Goal: Information Seeking & Learning: Learn about a topic

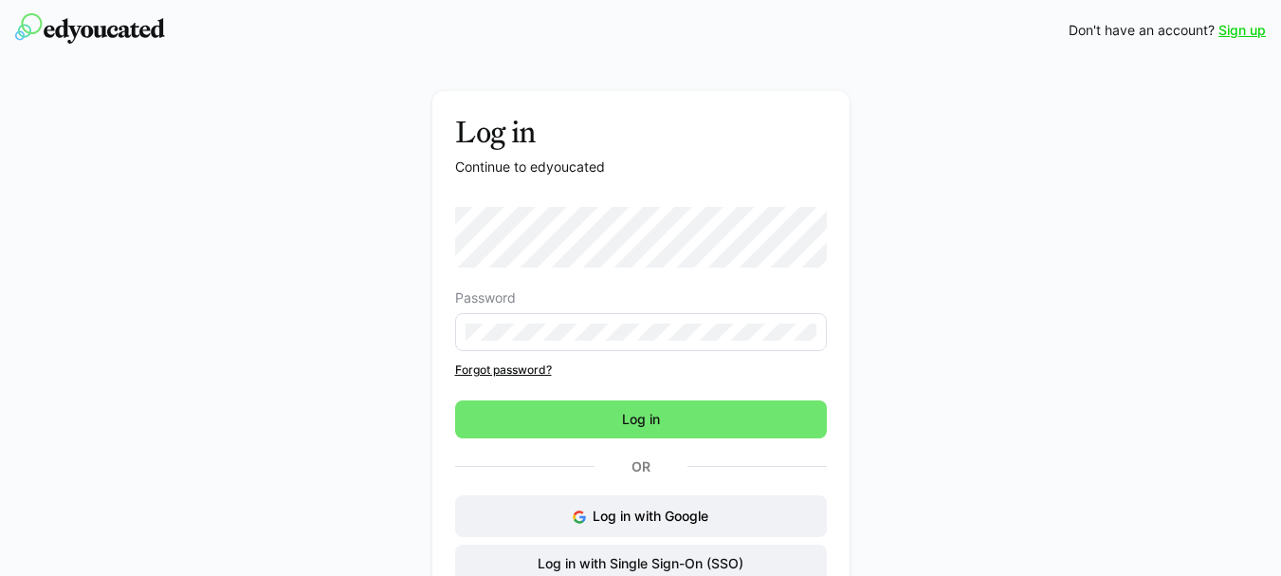
scroll to position [81, 0]
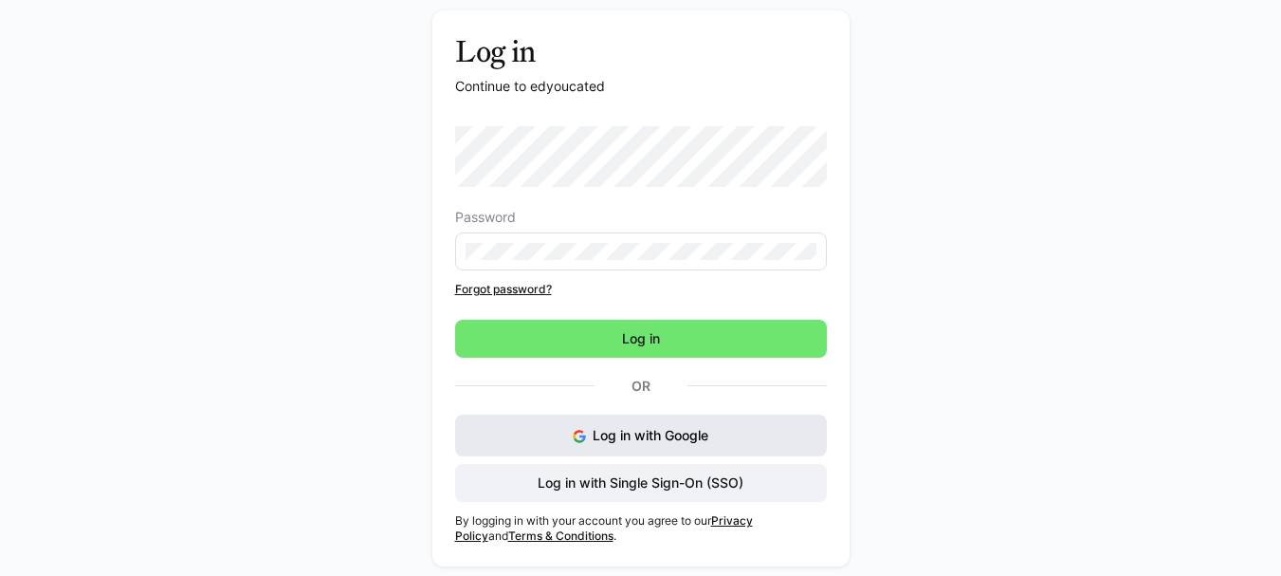
click at [698, 438] on span "Log in with Google" at bounding box center [651, 435] width 116 height 16
click at [642, 435] on span "Log in with Google" at bounding box center [651, 435] width 116 height 16
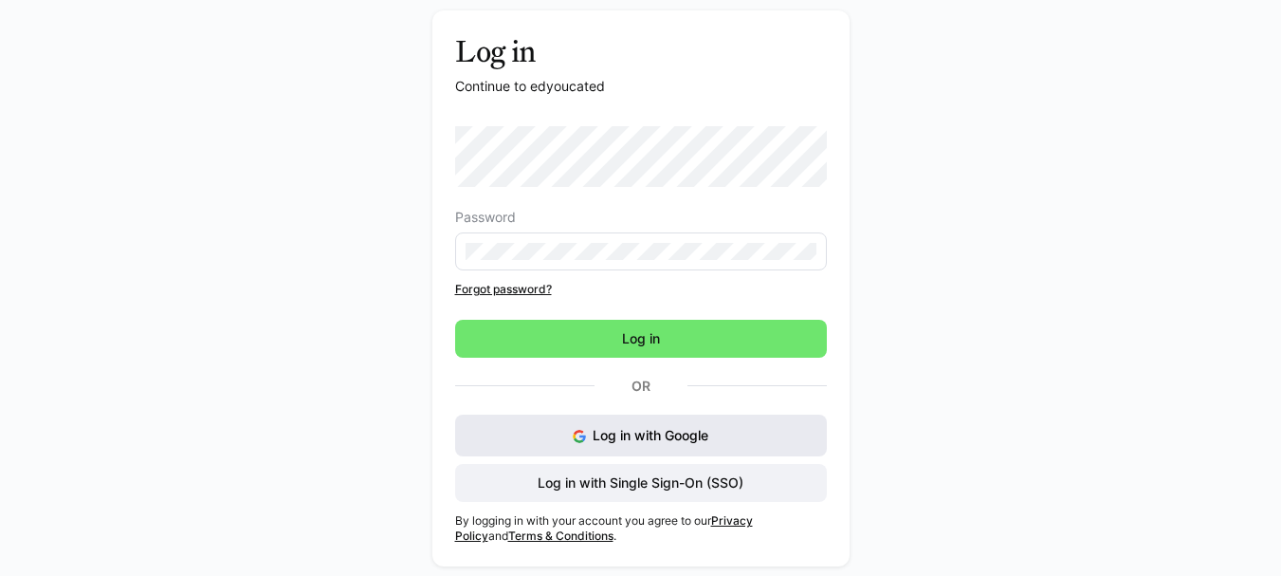
click at [642, 435] on span "Log in with Google" at bounding box center [651, 435] width 116 height 16
click at [663, 433] on span "Log in with Google" at bounding box center [651, 435] width 116 height 16
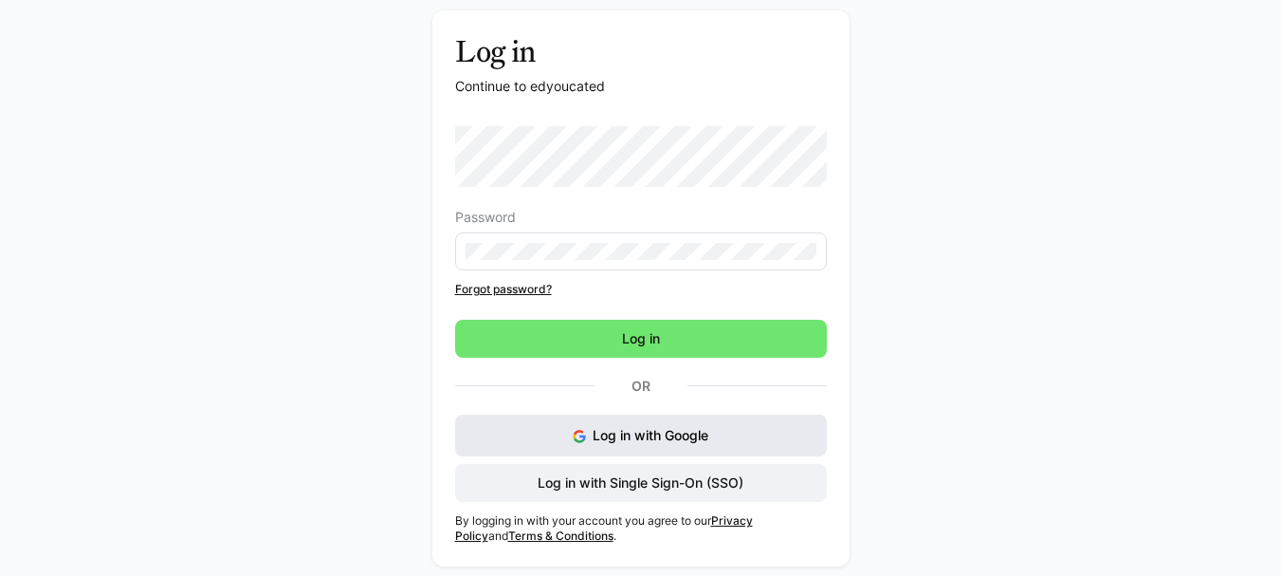
click at [663, 433] on span "Log in with Google" at bounding box center [651, 435] width 116 height 16
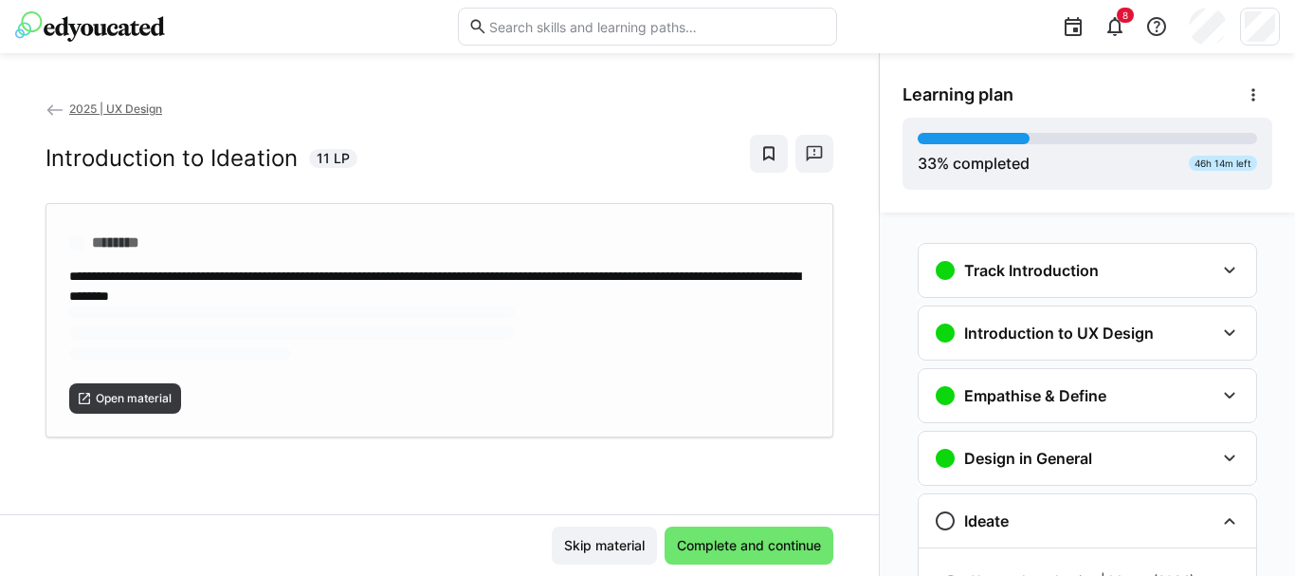
scroll to position [306, 0]
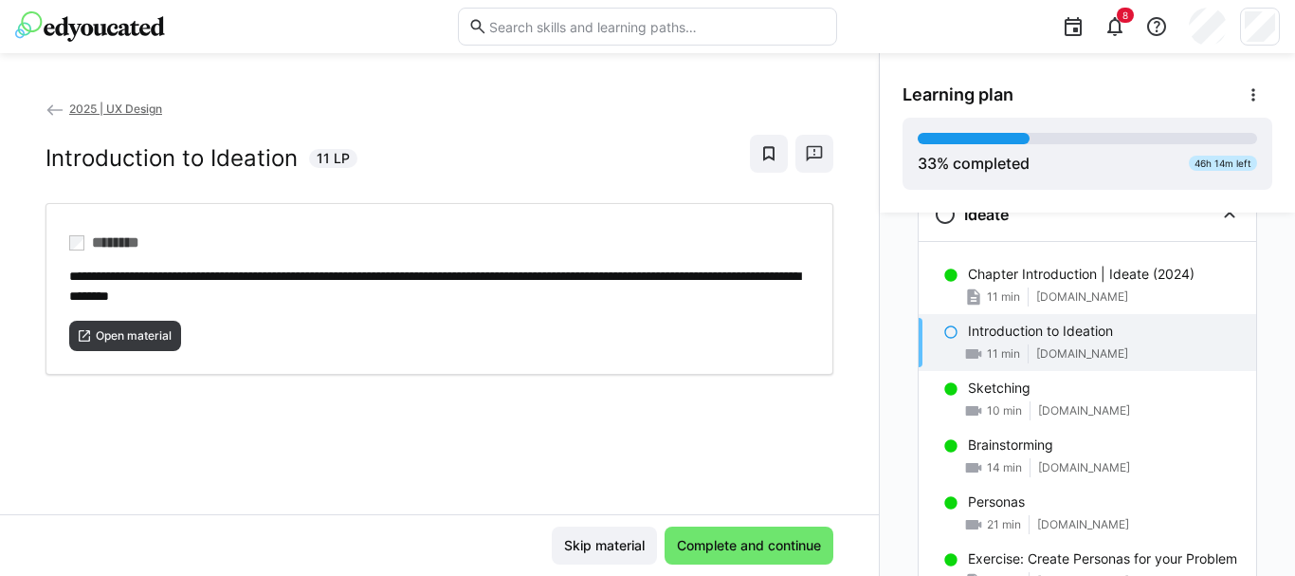
click at [54, 109] on eds-icon at bounding box center [55, 110] width 19 height 19
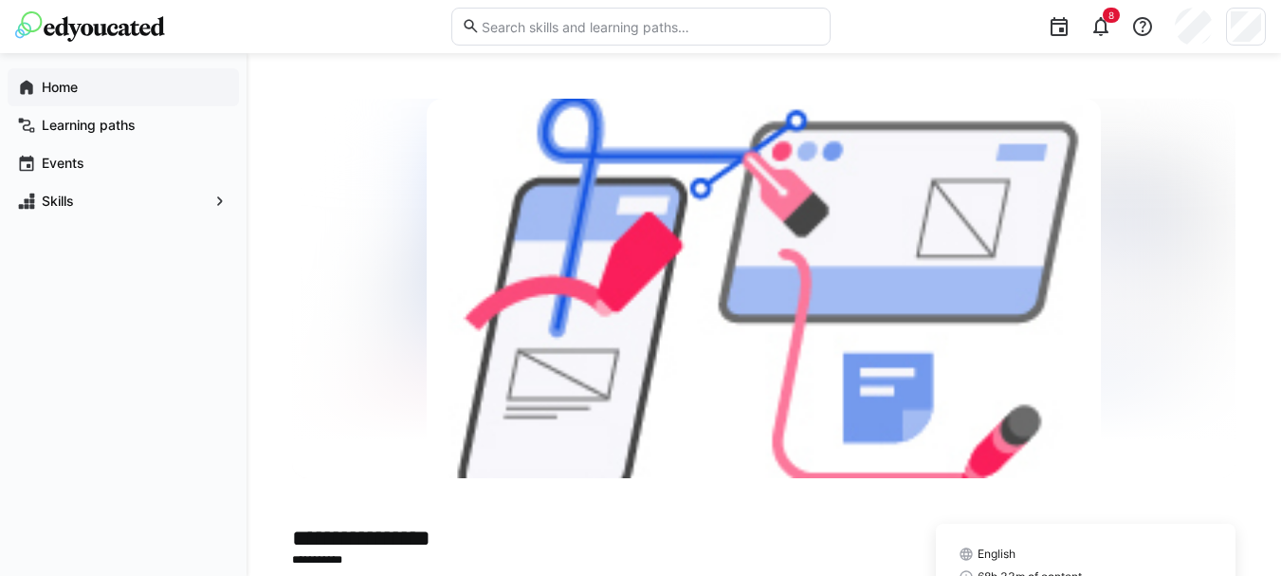
click at [0, 0] on app-navigation-label "Home" at bounding box center [0, 0] width 0 height 0
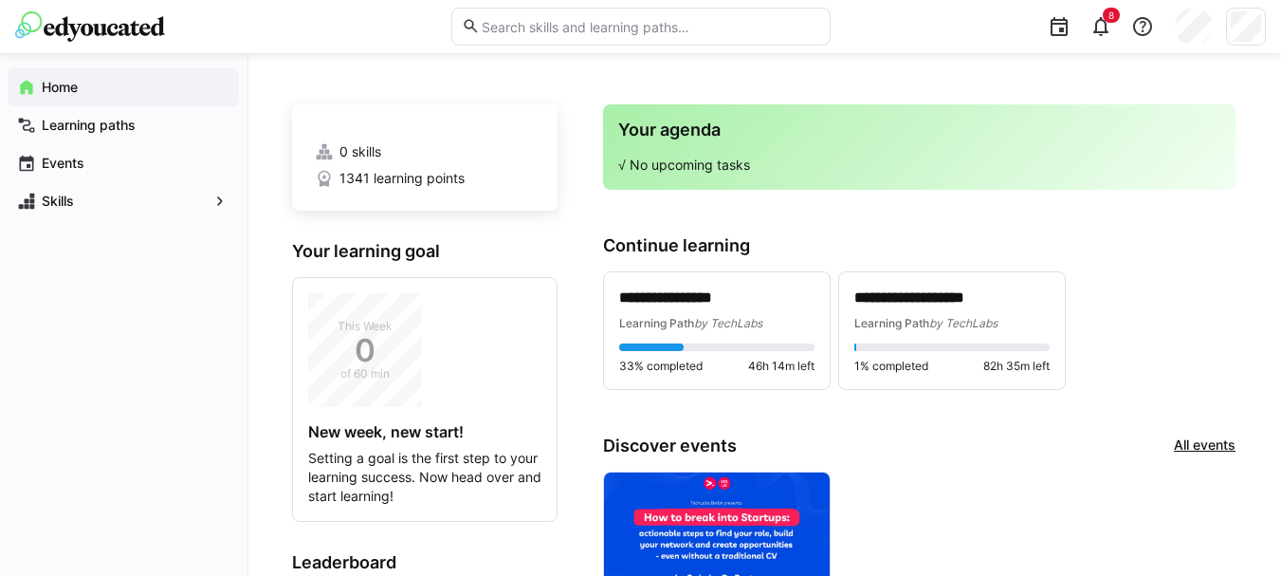
click at [89, 92] on span "Home" at bounding box center [134, 87] width 191 height 19
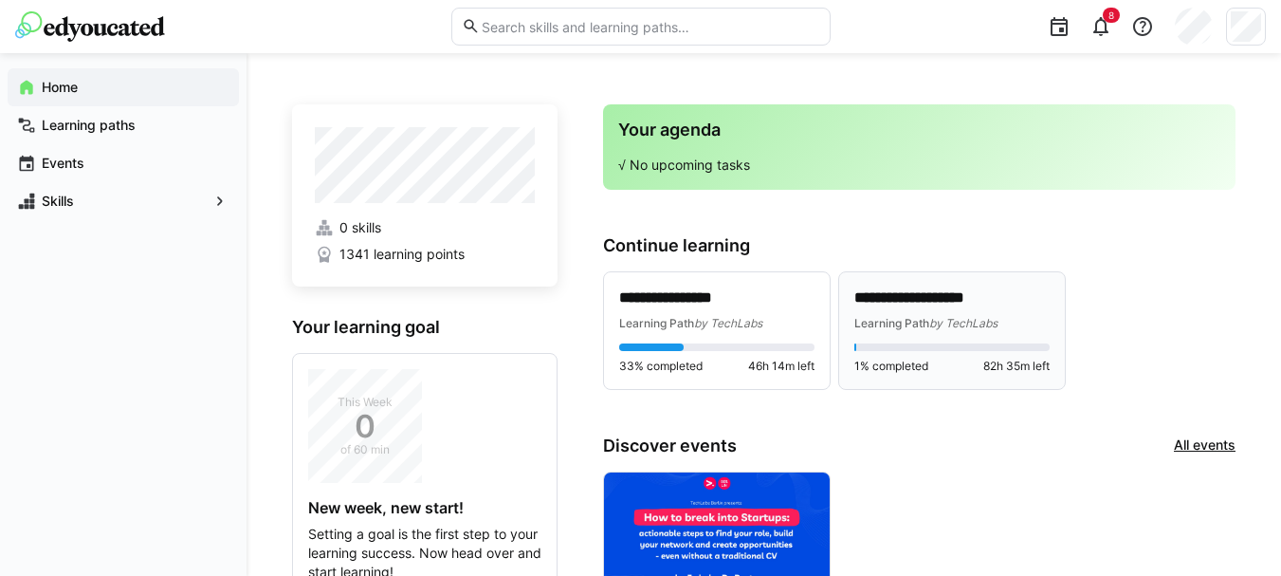
click at [1020, 313] on div "Learning Path by TechLabs" at bounding box center [951, 322] width 195 height 19
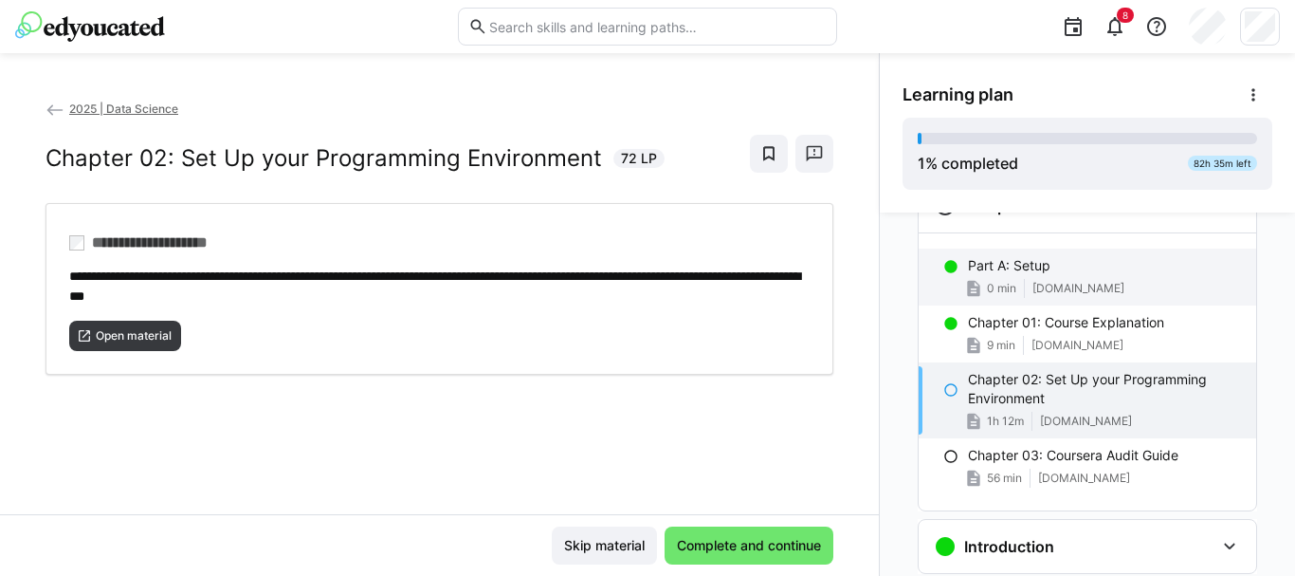
scroll to position [71, 0]
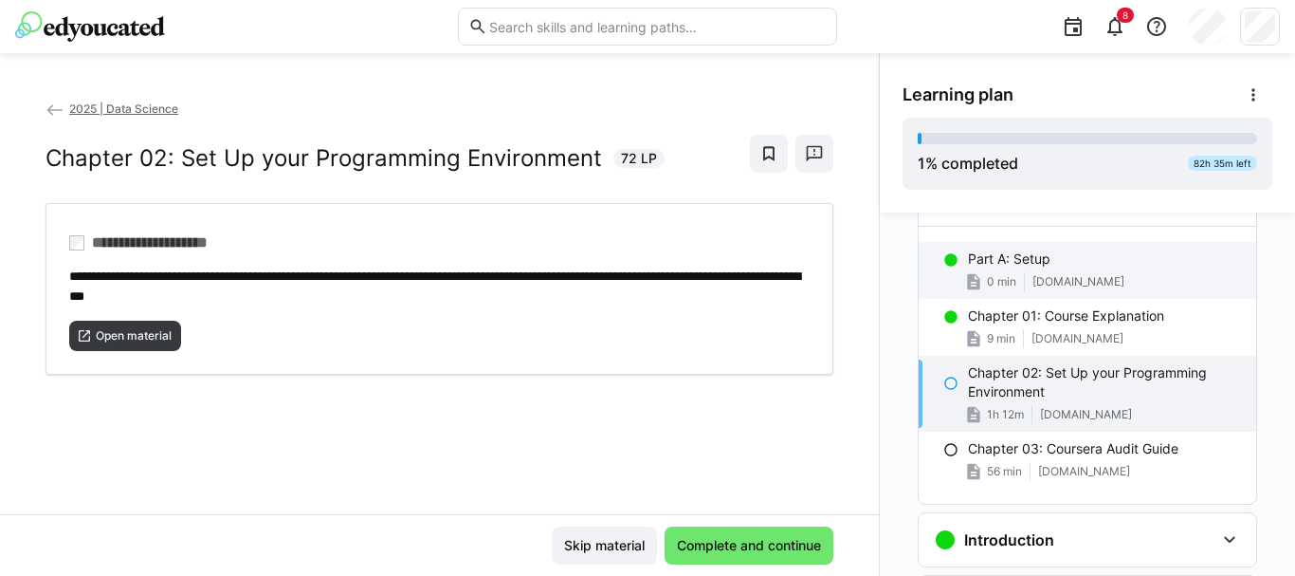
click at [1055, 276] on span "swamp-shoe-95f.notion.site" at bounding box center [1079, 281] width 92 height 15
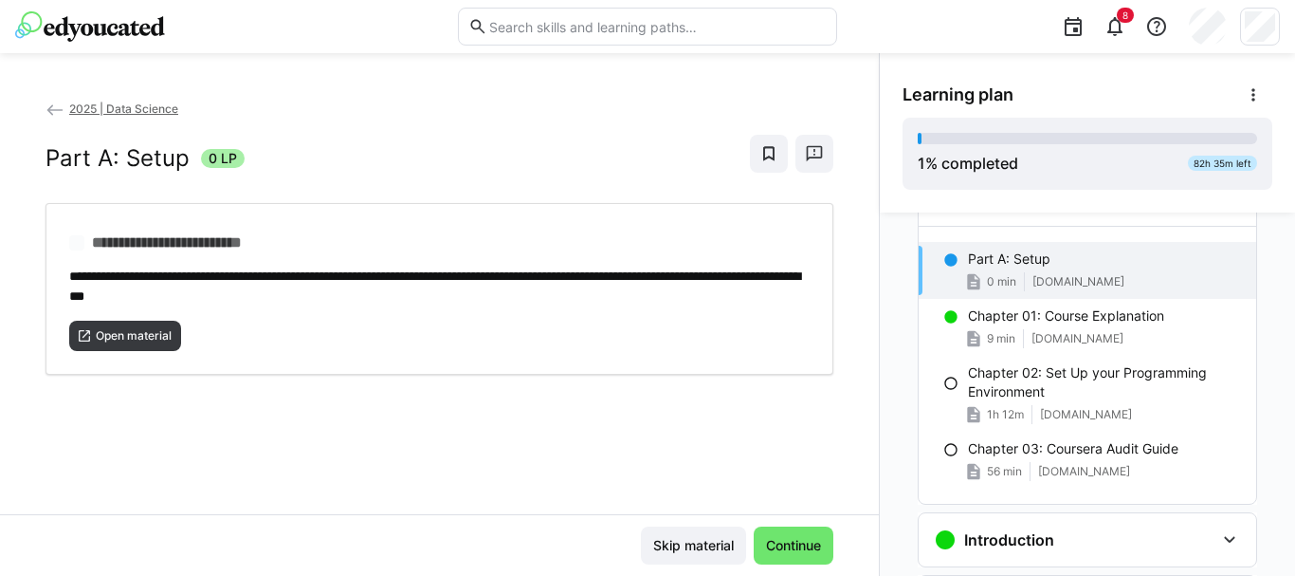
click at [1055, 276] on span "swamp-shoe-95f.notion.site" at bounding box center [1079, 281] width 92 height 15
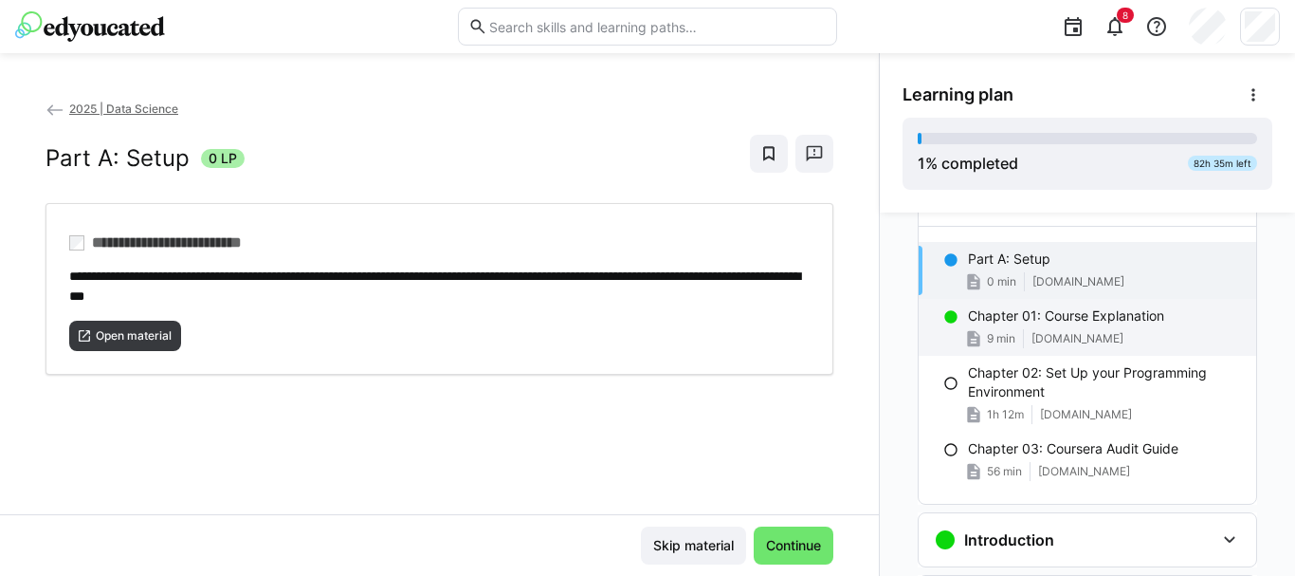
click at [1054, 324] on p "Chapter 01: Course Explanation" at bounding box center [1066, 315] width 196 height 19
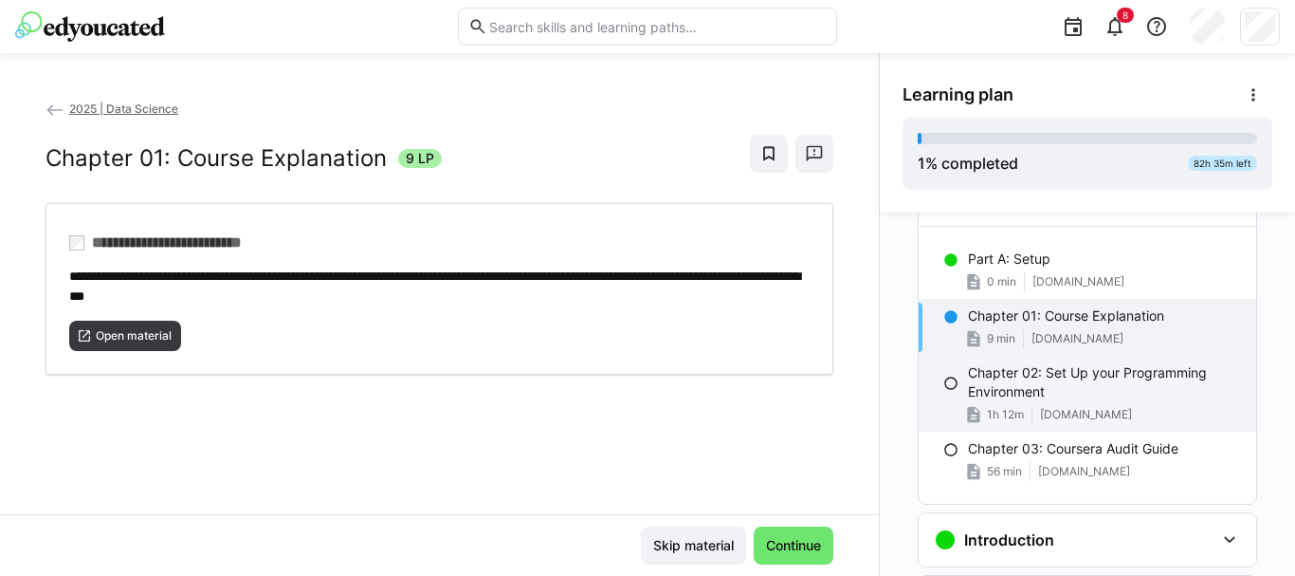
click at [1105, 393] on p "Chapter 02: Set Up your Programming Environment" at bounding box center [1104, 382] width 273 height 38
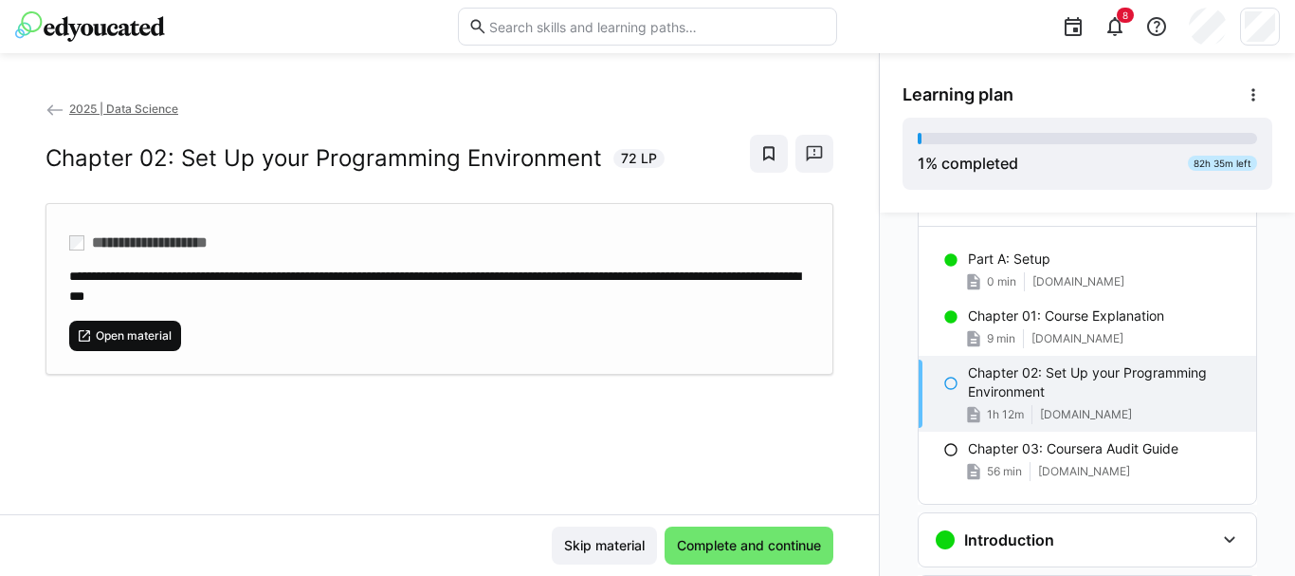
click at [148, 336] on span "Open material" at bounding box center [134, 335] width 80 height 15
click at [118, 347] on span "Open material" at bounding box center [125, 336] width 112 height 30
